Goal: Navigation & Orientation: Understand site structure

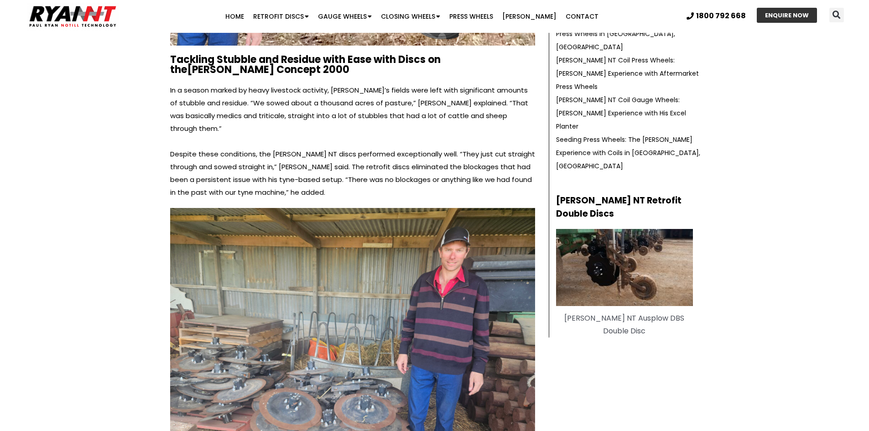
scroll to position [410, 0]
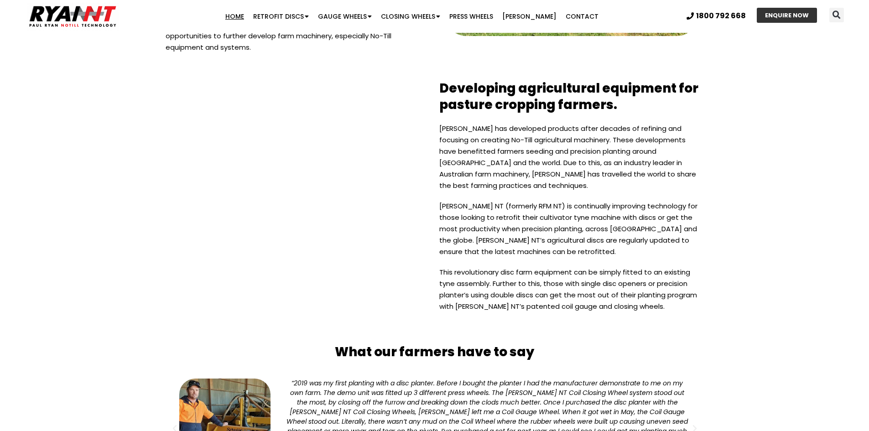
scroll to position [2234, 0]
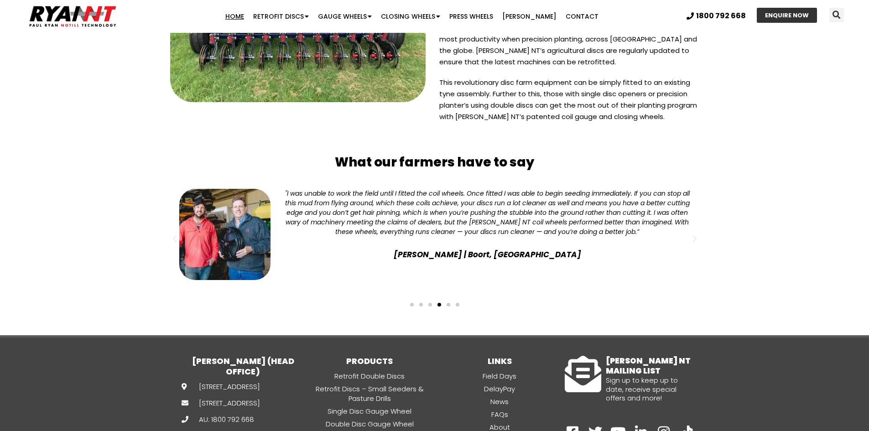
click at [408, 297] on div "Slides" at bounding box center [435, 303] width 538 height 13
click at [411, 303] on span "Go to slide 1" at bounding box center [412, 305] width 4 height 4
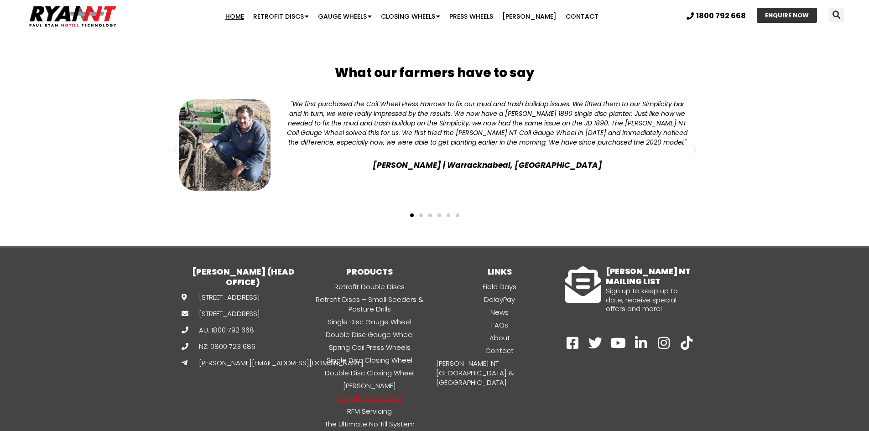
scroll to position [2326, 0]
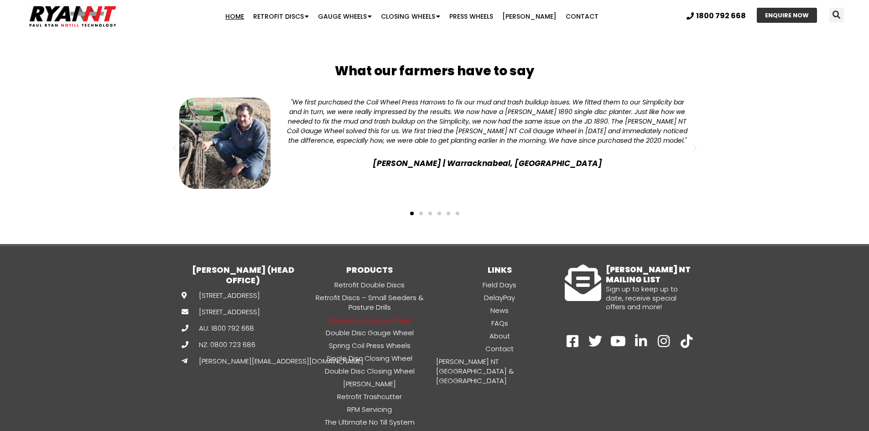
click at [358, 315] on link "Single Disc Gauge Wheel" at bounding box center [370, 320] width 130 height 10
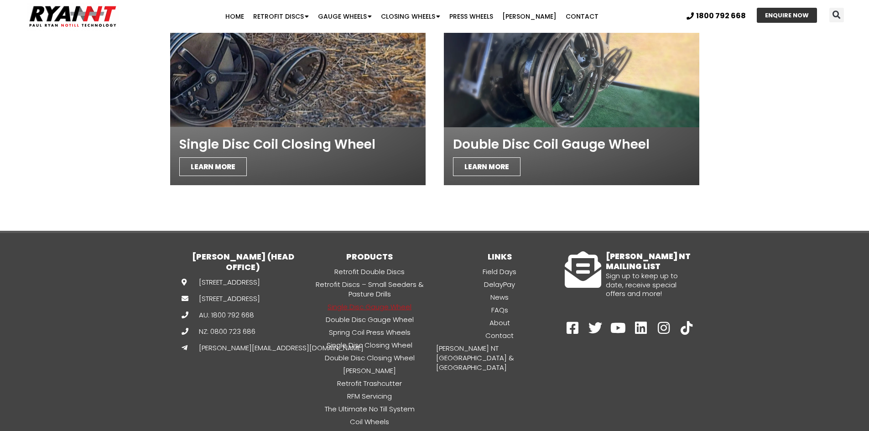
scroll to position [2582, 0]
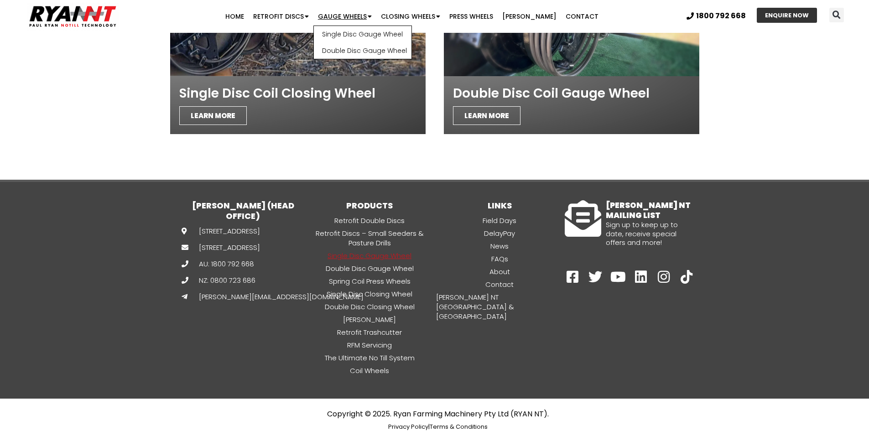
click at [346, 17] on link "Gauge Wheels" at bounding box center [344, 16] width 63 height 18
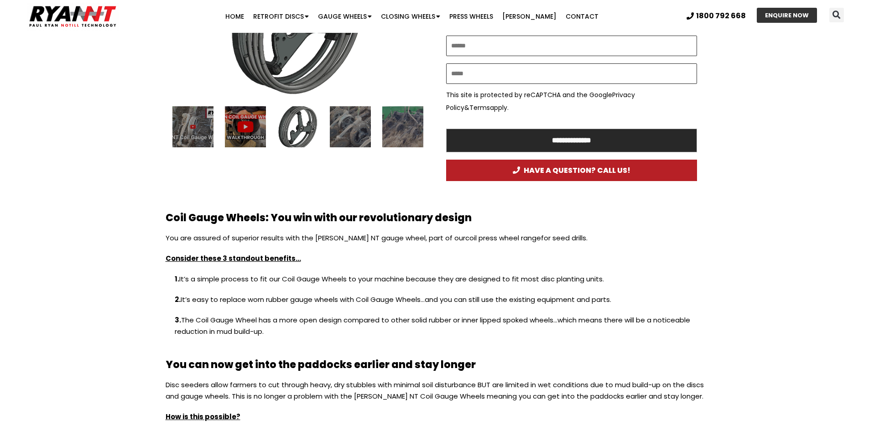
scroll to position [456, 0]
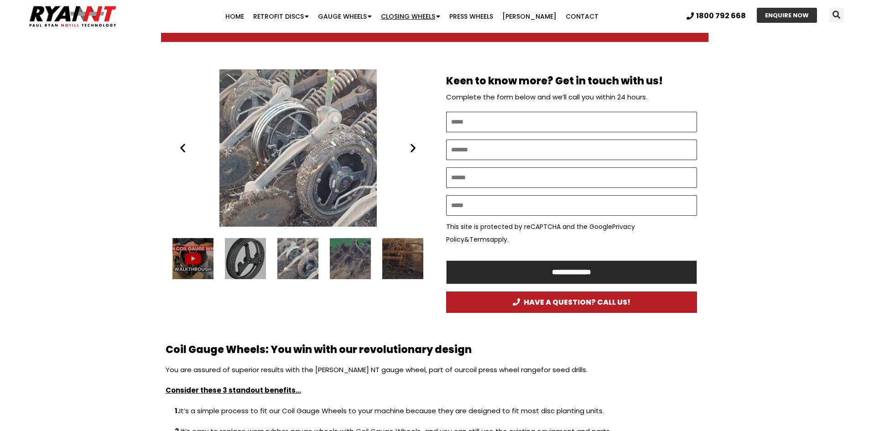
click at [427, 9] on link "Closing Wheels" at bounding box center [410, 16] width 68 height 18
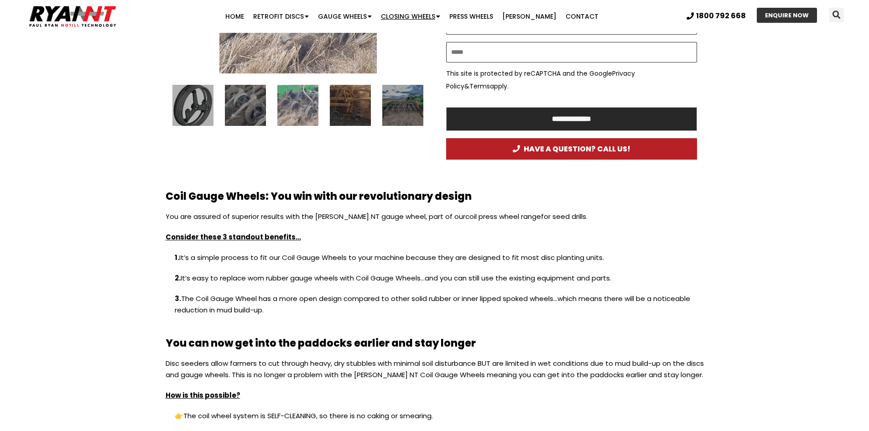
scroll to position [593, 0]
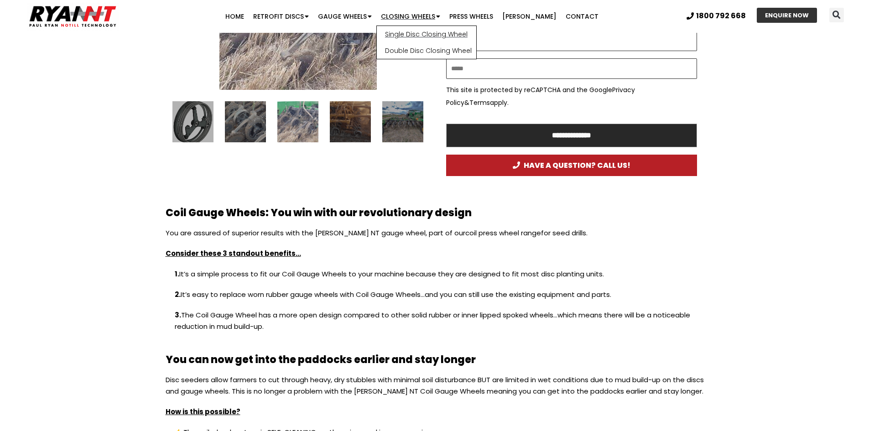
click at [431, 34] on link "Single Disc Closing Wheel" at bounding box center [426, 34] width 99 height 16
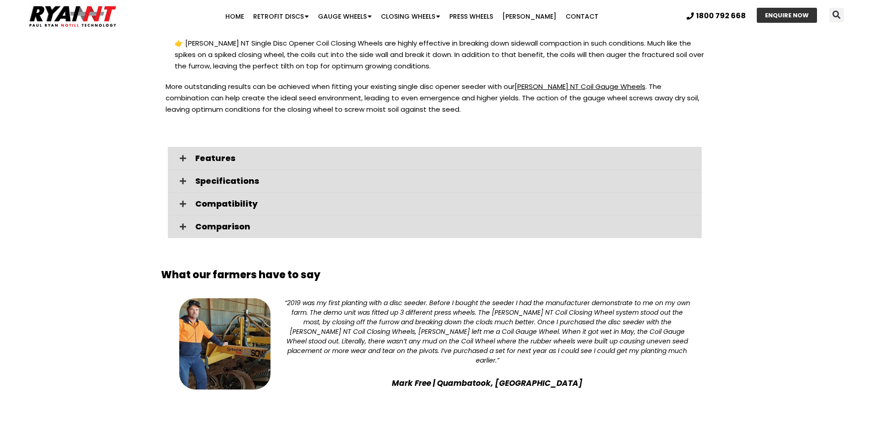
scroll to position [1277, 0]
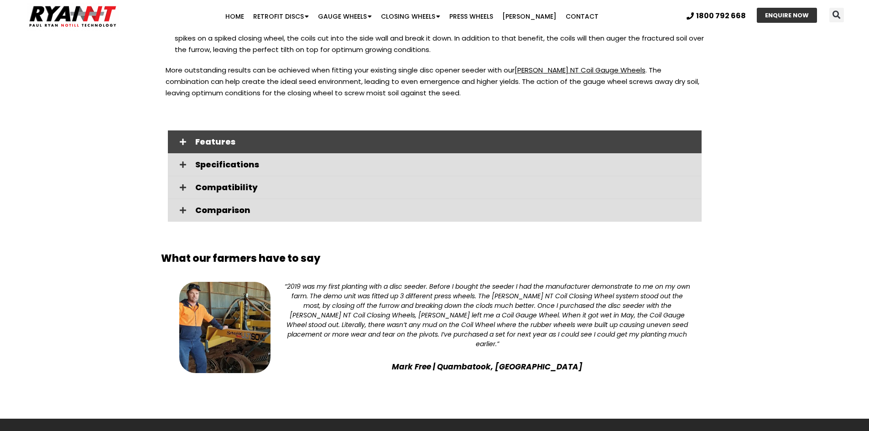
click at [358, 130] on div "Features" at bounding box center [435, 141] width 534 height 23
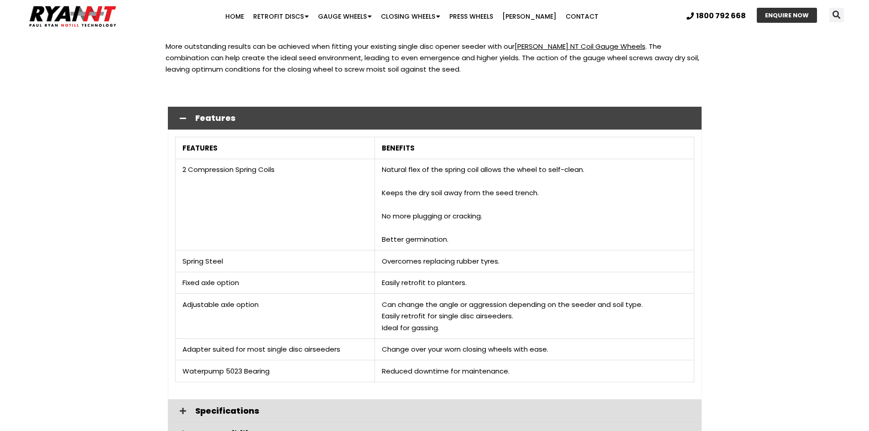
scroll to position [1322, 0]
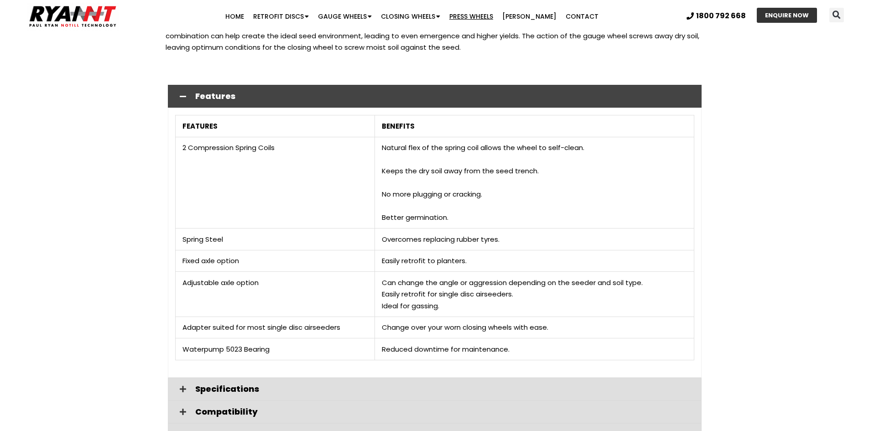
click at [498, 9] on link "Press Wheels" at bounding box center [471, 16] width 53 height 18
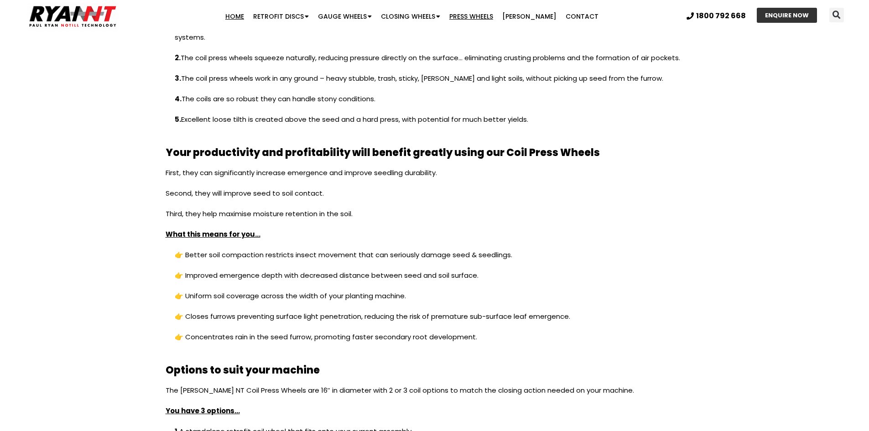
click at [249, 14] on link "Home" at bounding box center [235, 16] width 28 height 18
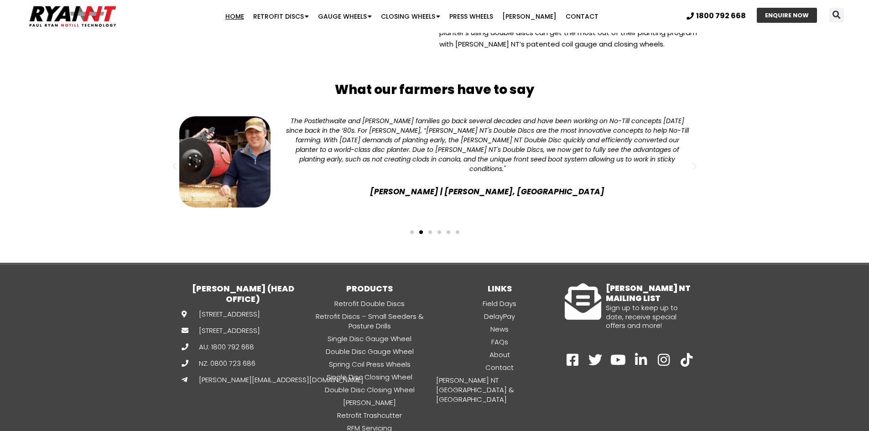
scroll to position [2332, 0]
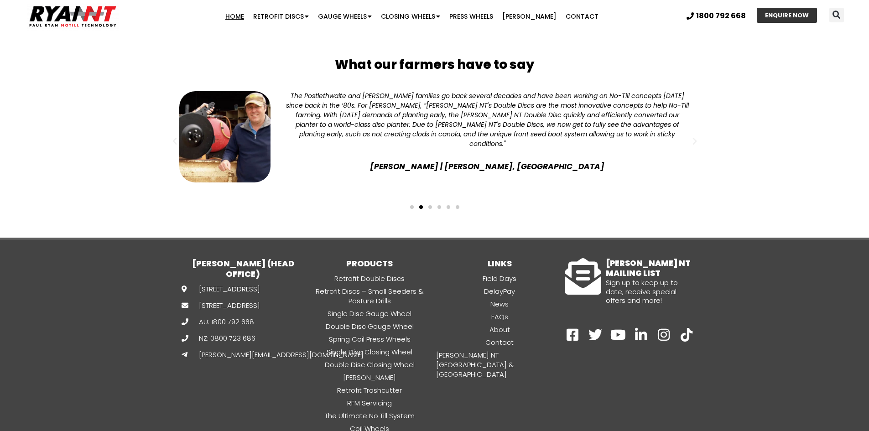
click at [459, 200] on div "Slides" at bounding box center [435, 206] width 538 height 13
click at [458, 205] on span "Go to slide 6" at bounding box center [458, 207] width 4 height 4
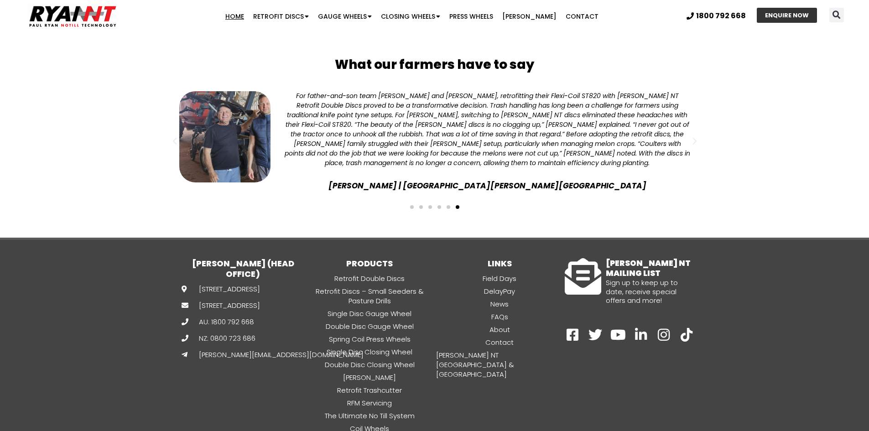
click at [458, 205] on span "Go to slide 6" at bounding box center [458, 207] width 4 height 4
click at [72, 18] on img at bounding box center [72, 16] width 91 height 28
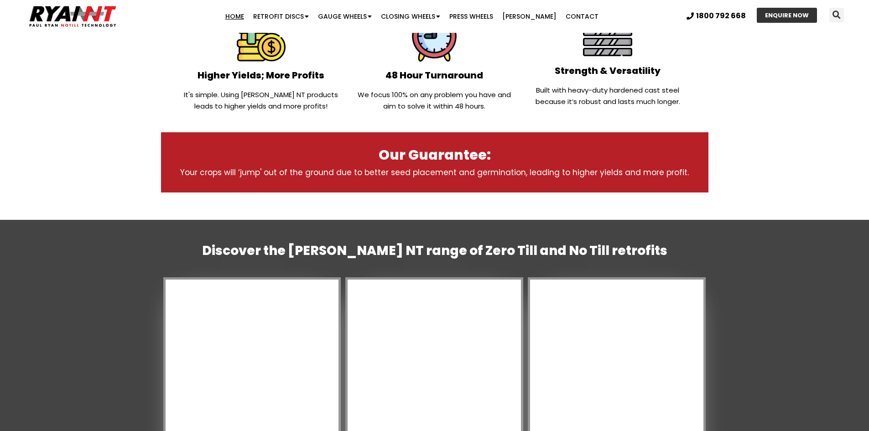
scroll to position [684, 0]
